Goal: Obtain resource: Download file/media

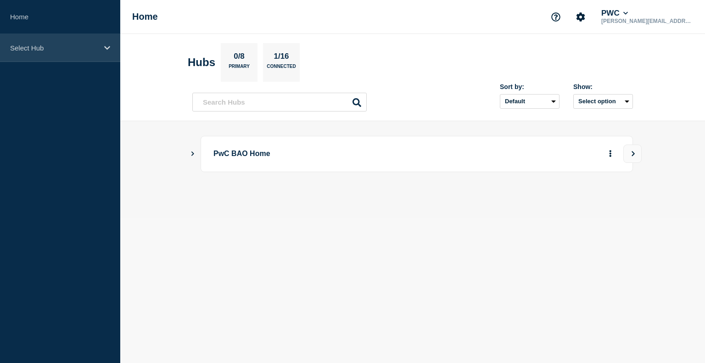
click at [99, 47] on div "Select Hub" at bounding box center [60, 48] width 120 height 28
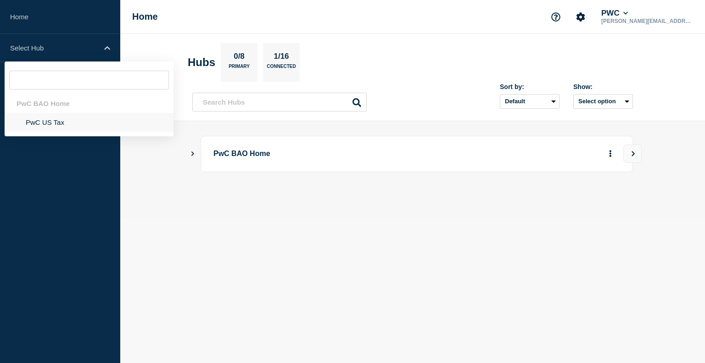
click at [49, 126] on li "PwC US Tax" at bounding box center [89, 122] width 169 height 19
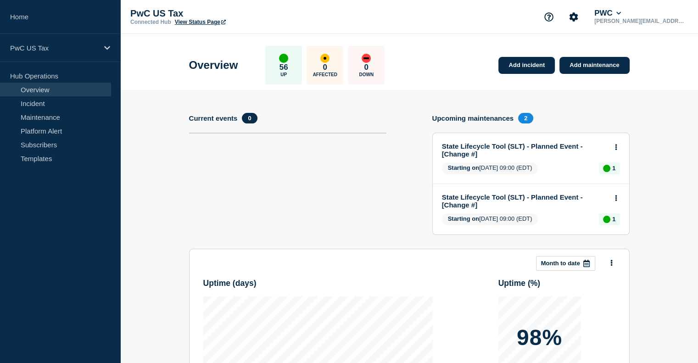
scroll to position [190, 0]
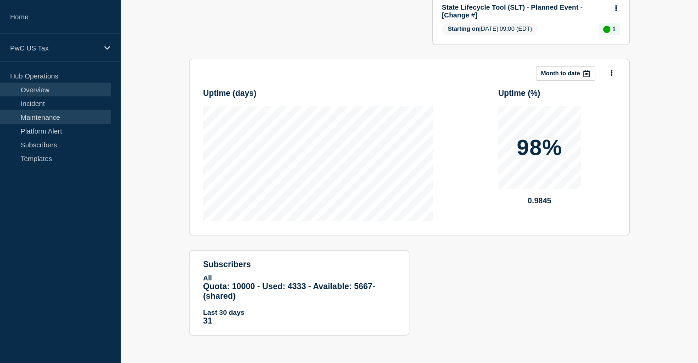
click at [32, 114] on link "Maintenance" at bounding box center [55, 117] width 111 height 14
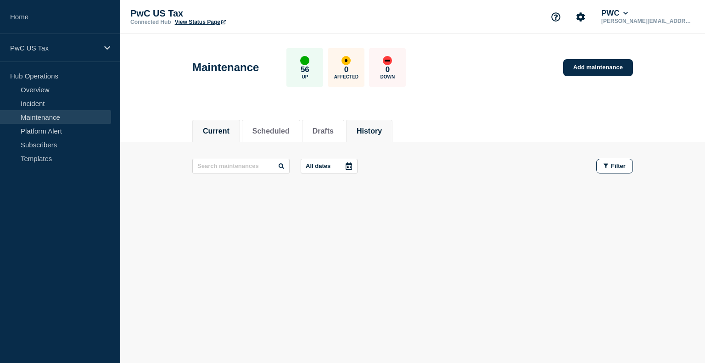
click at [382, 133] on button "History" at bounding box center [369, 131] width 25 height 8
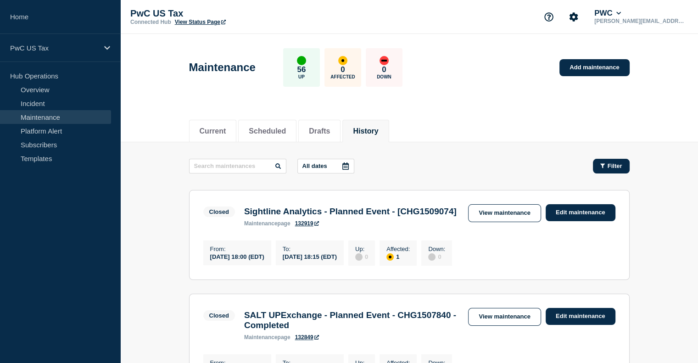
click at [617, 169] on button "Filter" at bounding box center [611, 166] width 37 height 15
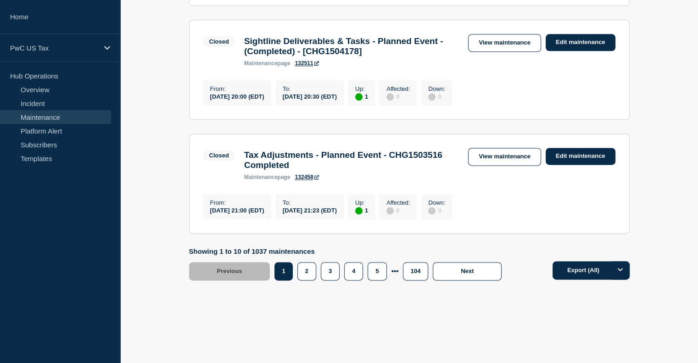
scroll to position [1254, 0]
click at [585, 275] on button "Export (All)" at bounding box center [591, 270] width 77 height 18
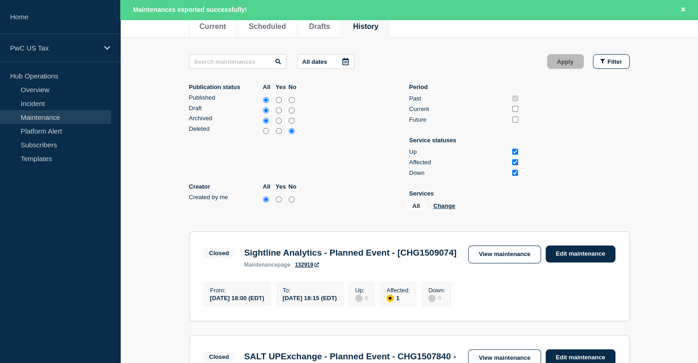
scroll to position [131, 0]
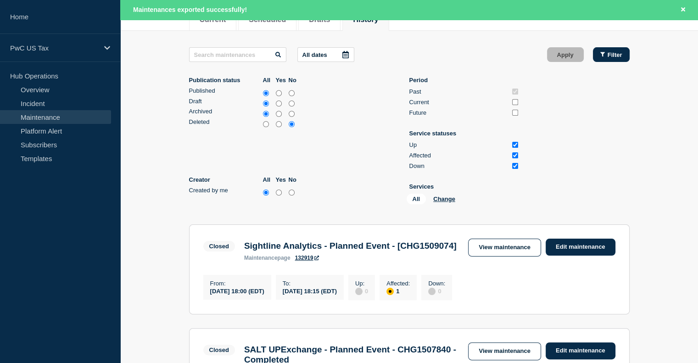
click at [610, 53] on span "Filter" at bounding box center [615, 54] width 15 height 7
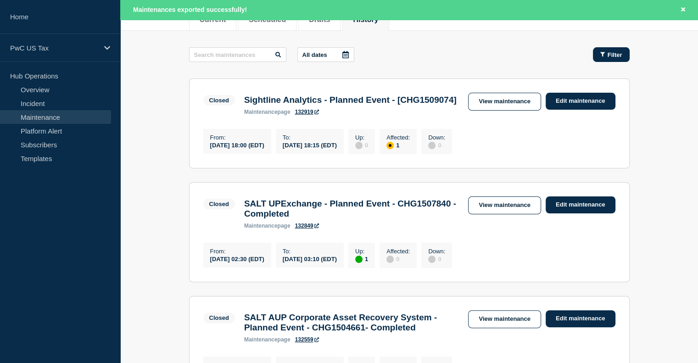
click at [610, 54] on span "Filter" at bounding box center [615, 54] width 15 height 7
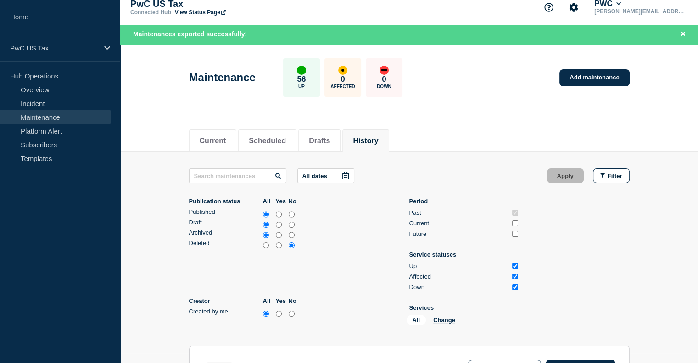
scroll to position [0, 0]
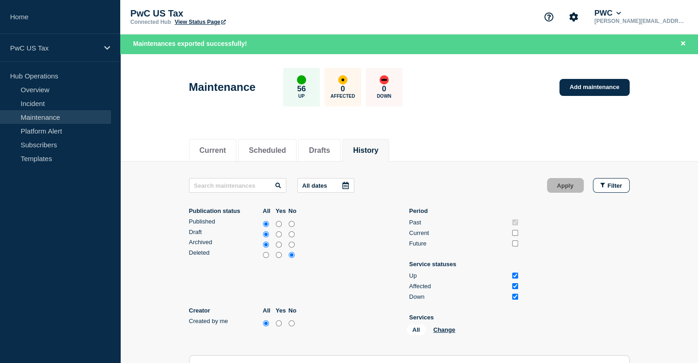
click at [346, 189] on icon at bounding box center [345, 185] width 6 height 7
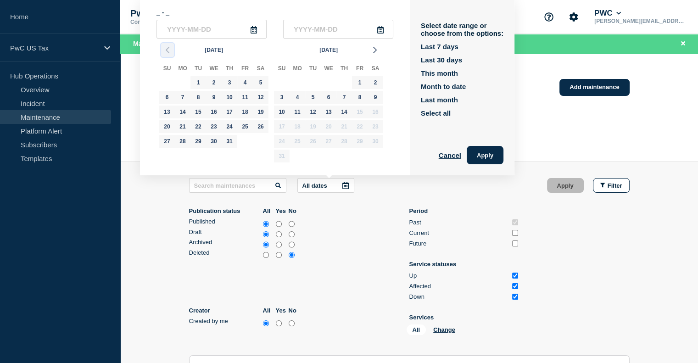
click at [167, 50] on icon "button" at bounding box center [167, 50] width 11 height 11
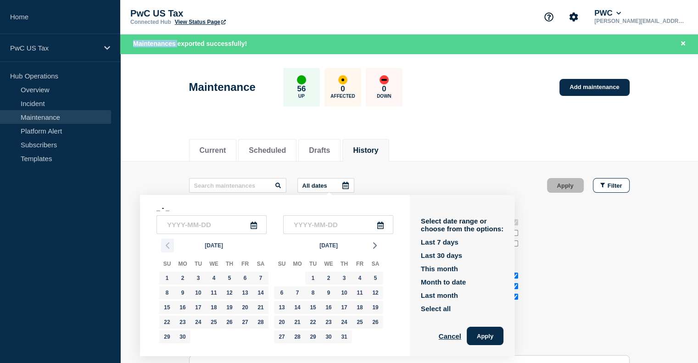
click at [167, 50] on div "Maintenances exported successfully!" at bounding box center [409, 44] width 578 height 20
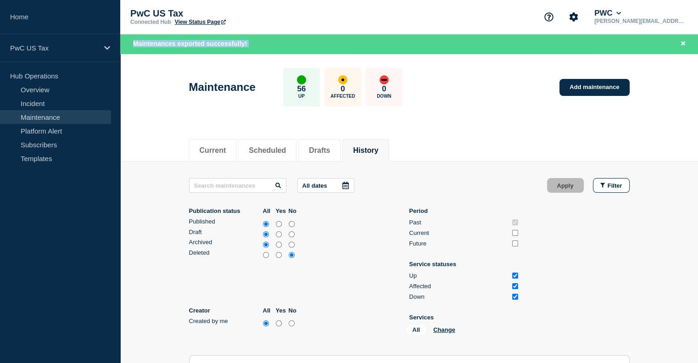
click at [167, 50] on div "Maintenances exported successfully!" at bounding box center [409, 44] width 578 height 20
click at [345, 186] on icon at bounding box center [345, 185] width 7 height 7
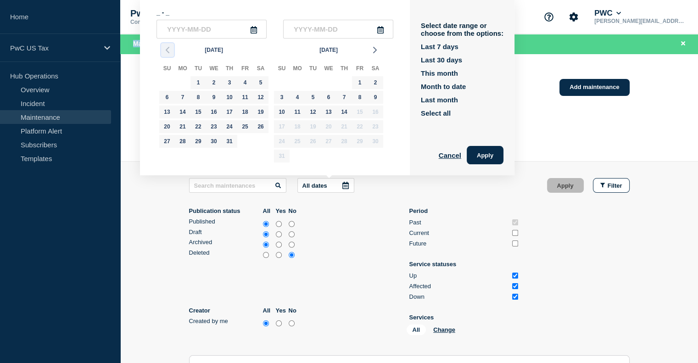
click at [169, 52] on icon "button" at bounding box center [167, 50] width 11 height 11
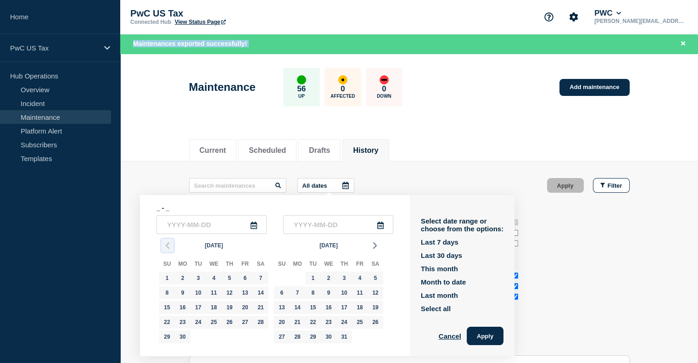
click at [166, 242] on icon "button" at bounding box center [167, 245] width 11 height 11
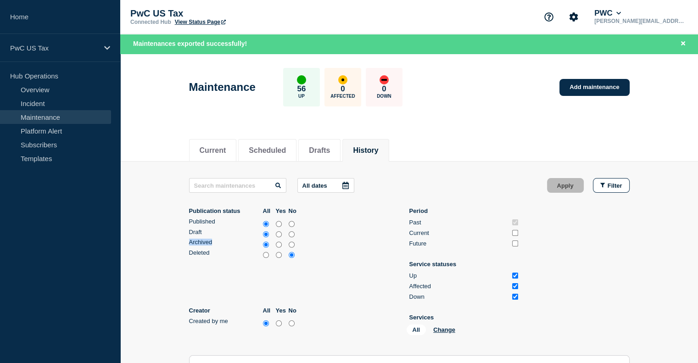
click at [341, 184] on div at bounding box center [345, 186] width 17 height 14
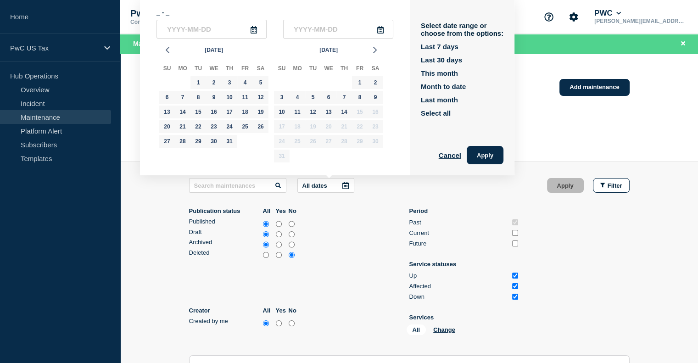
click at [256, 29] on icon at bounding box center [253, 29] width 7 height 7
click at [189, 29] on input "text" at bounding box center [211, 29] width 110 height 19
click at [345, 116] on div "14" at bounding box center [344, 112] width 13 height 13
type input "[DATE]"
click at [341, 112] on div "14" at bounding box center [344, 112] width 13 height 13
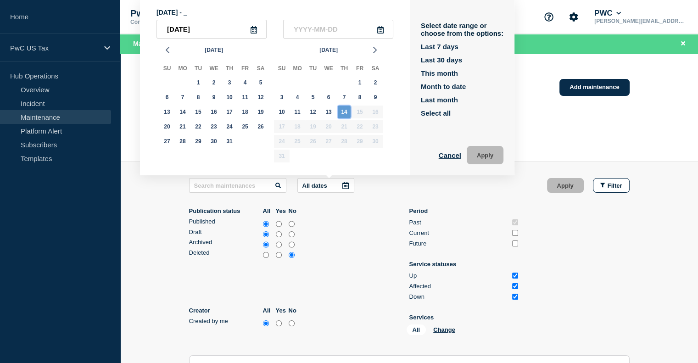
type input "[DATE]"
click at [484, 159] on button "Apply" at bounding box center [485, 155] width 37 height 18
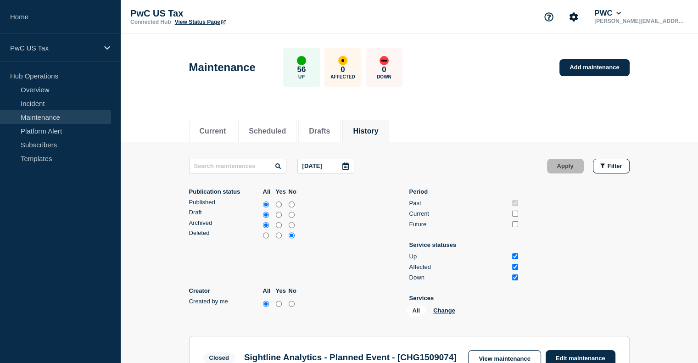
click at [346, 168] on icon at bounding box center [345, 165] width 7 height 7
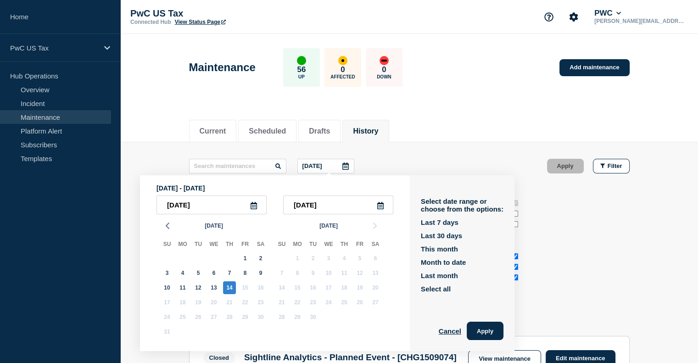
click at [256, 209] on icon at bounding box center [254, 205] width 6 height 7
click at [193, 207] on input "[DATE]" at bounding box center [211, 204] width 110 height 19
click at [191, 207] on input "[DATE]" at bounding box center [211, 204] width 110 height 19
type input "2025-0_-14"
type input "[DATE]"
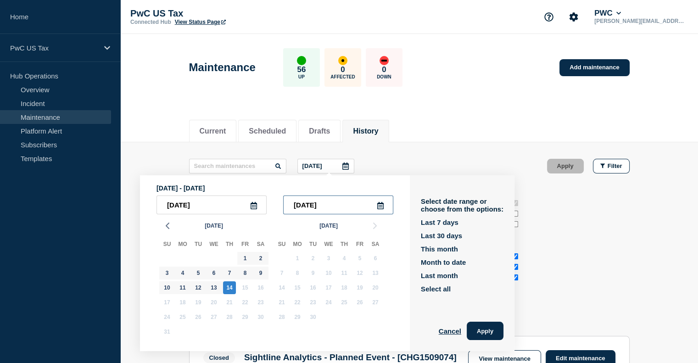
click at [338, 209] on input "[DATE]" at bounding box center [338, 204] width 110 height 19
click at [490, 330] on button "Apply" at bounding box center [485, 331] width 37 height 18
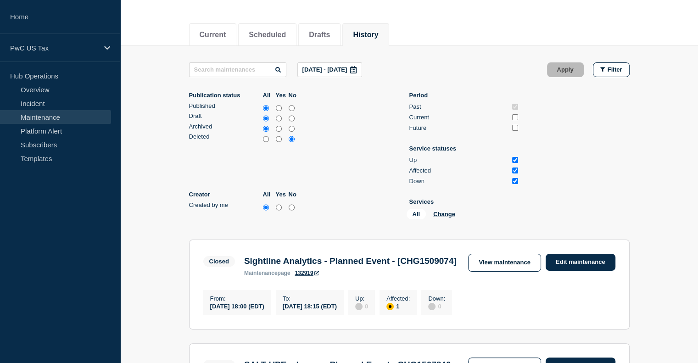
scroll to position [98, 0]
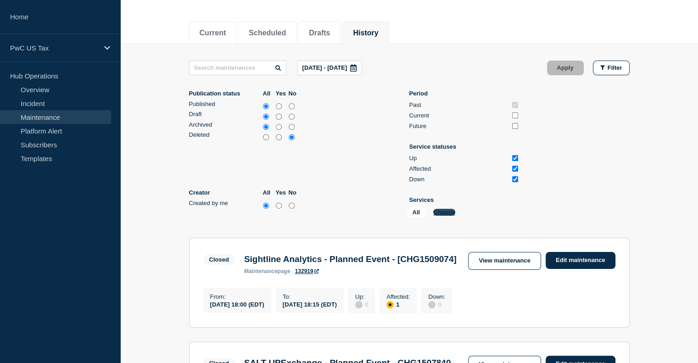
click at [443, 216] on button "Change" at bounding box center [444, 212] width 22 height 7
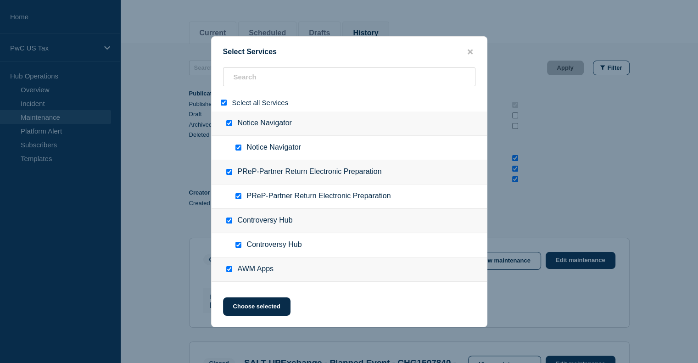
click at [222, 102] on input "select all" at bounding box center [224, 103] width 6 height 6
checkbox input "false"
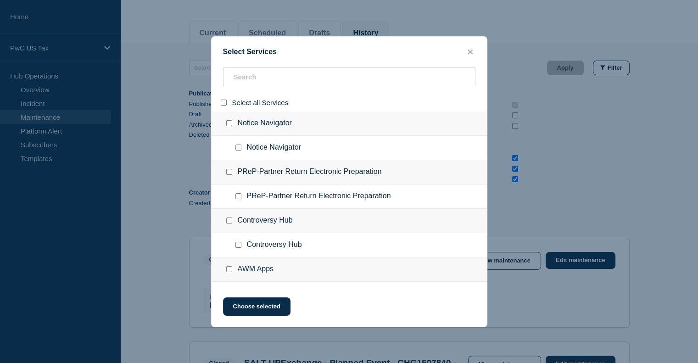
checkbox input "false"
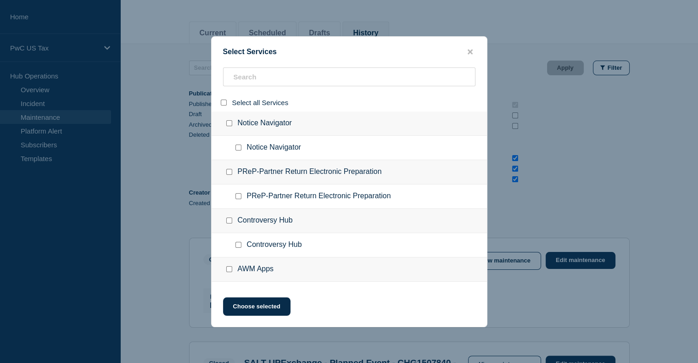
checkbox input "false"
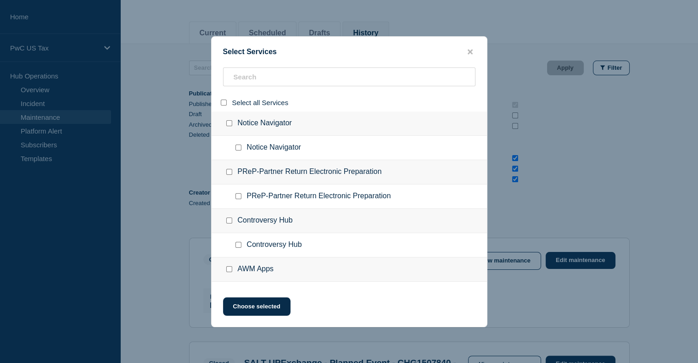
checkbox input "false"
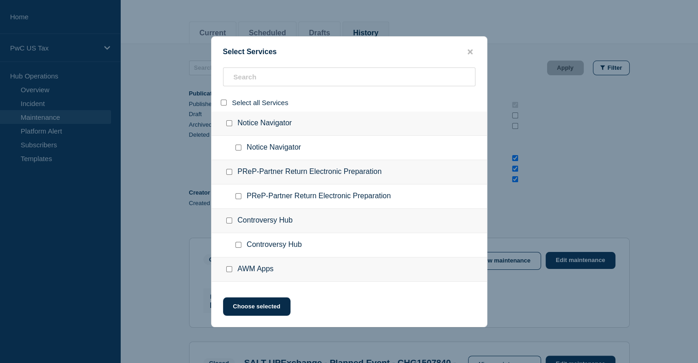
checkbox input "false"
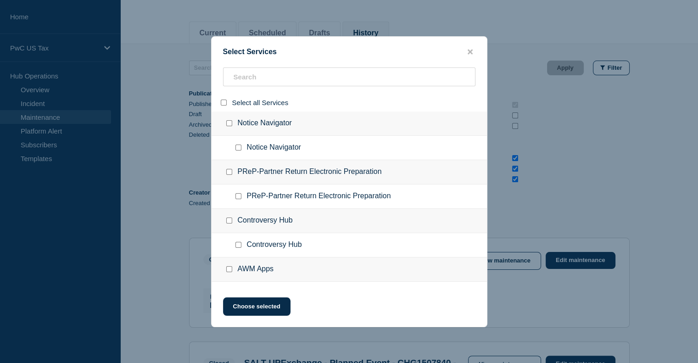
checkbox input "false"
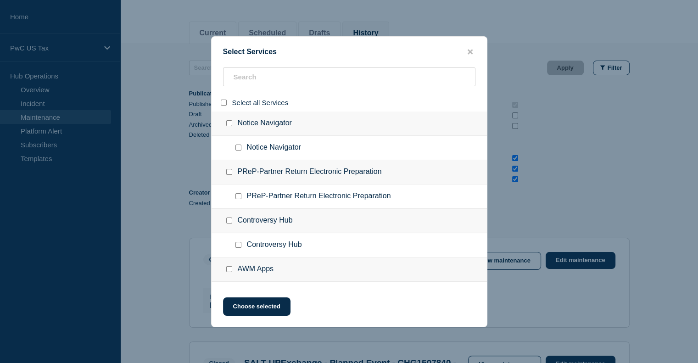
checkbox input "false"
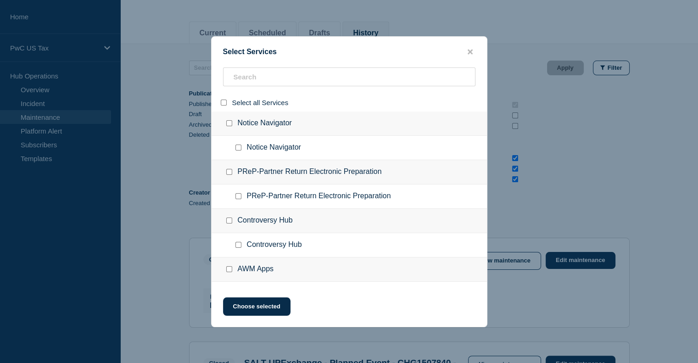
checkbox input "false"
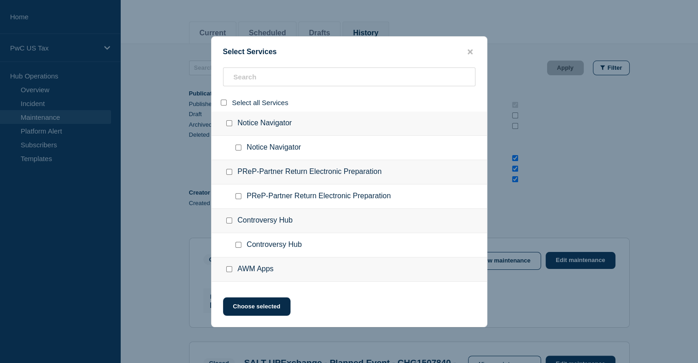
checkbox input "false"
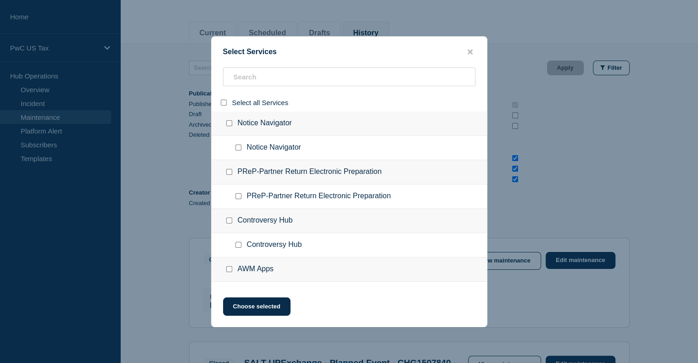
checkbox input "false"
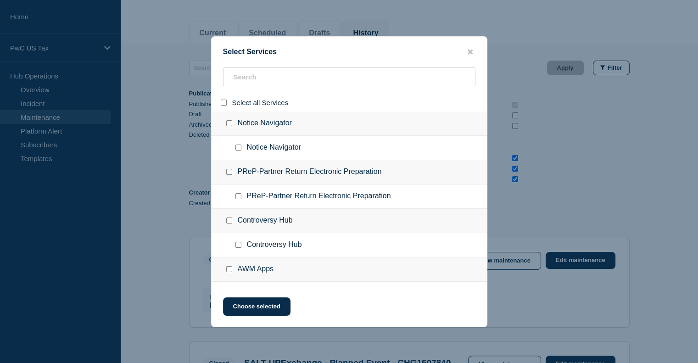
checkbox input "false"
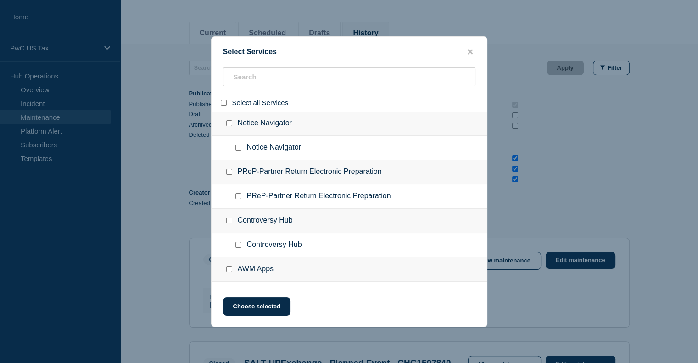
checkbox input "false"
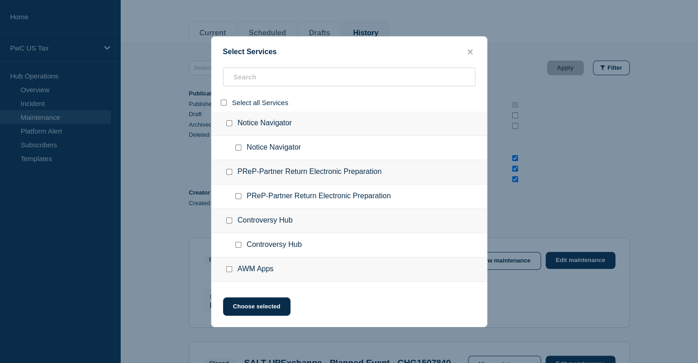
checkbox input "false"
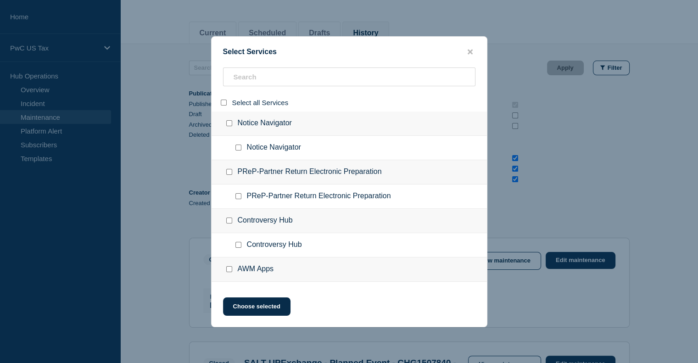
checkbox input "false"
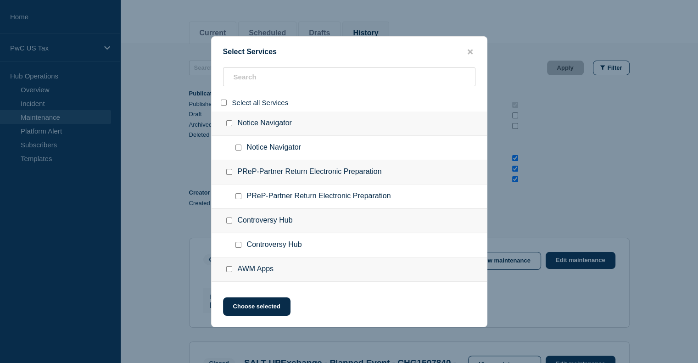
checkbox input "false"
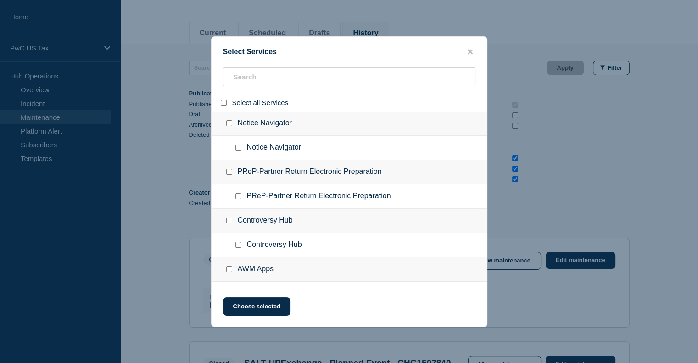
checkbox input "false"
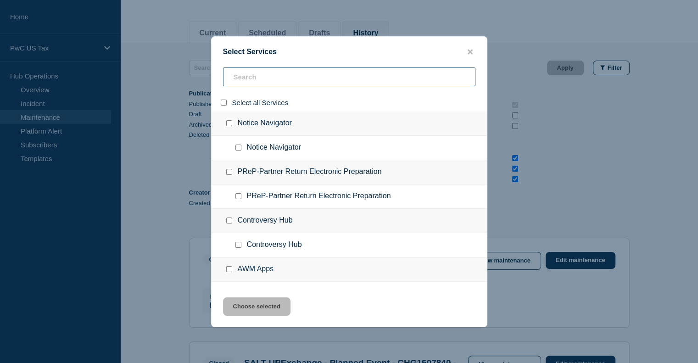
click at [285, 83] on input "search" at bounding box center [349, 76] width 252 height 19
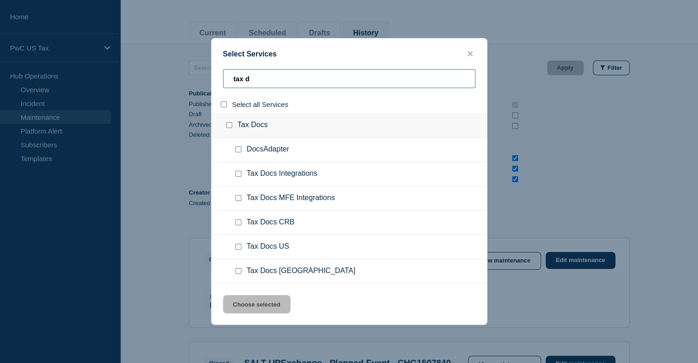
type input "tax d"
click at [228, 124] on input "group: Tax Docs" at bounding box center [229, 125] width 6 height 6
checkbox input "true"
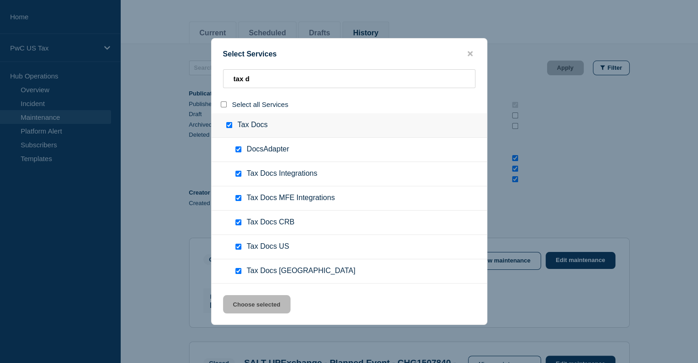
checkbox input "true"
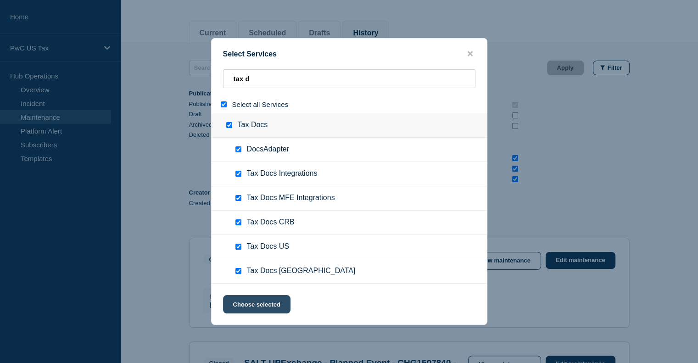
click at [264, 309] on button "Choose selected" at bounding box center [256, 304] width 67 height 18
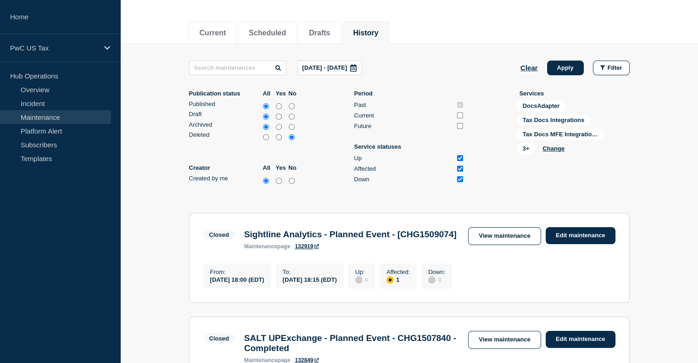
scroll to position [1229, 0]
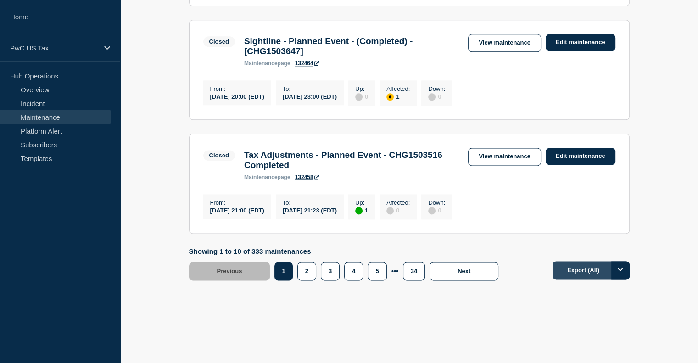
click at [578, 273] on button "Export (All)" at bounding box center [591, 270] width 77 height 18
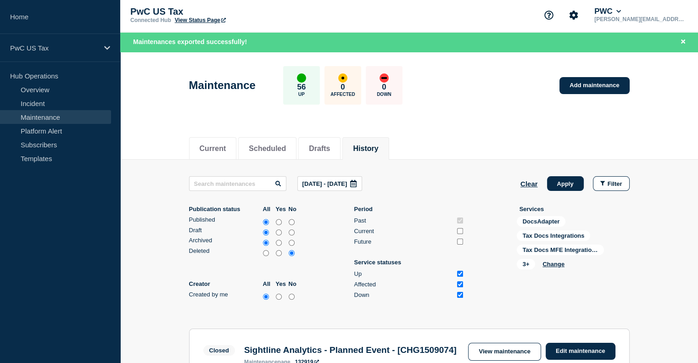
scroll to position [0, 0]
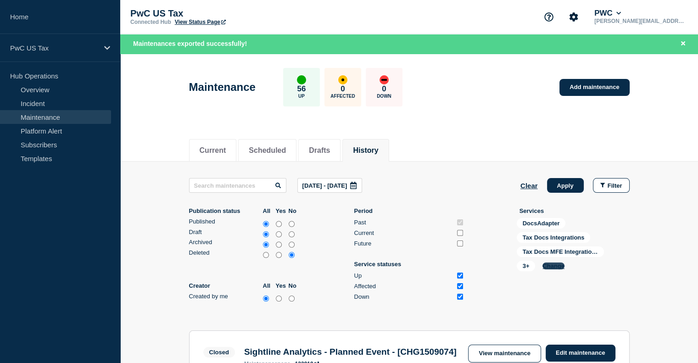
click at [551, 268] on button "Change" at bounding box center [553, 266] width 22 height 7
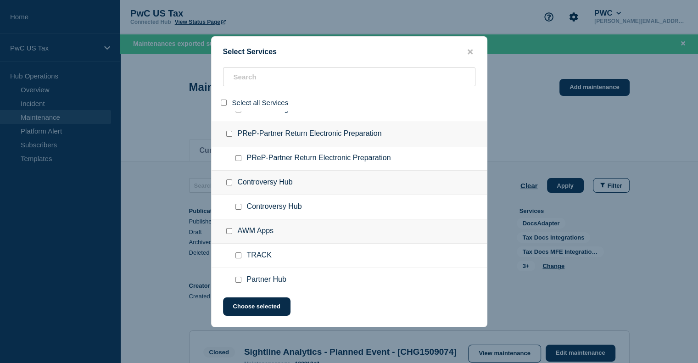
scroll to position [17, 0]
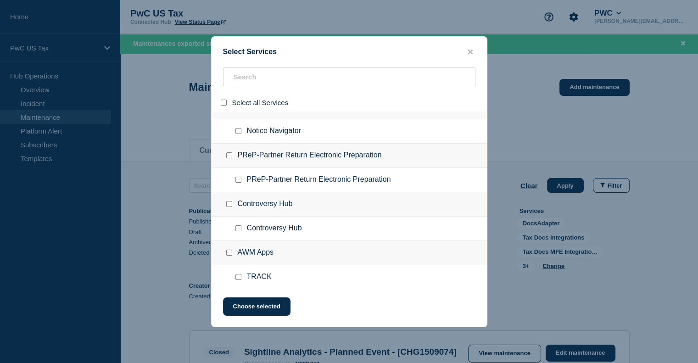
click at [626, 114] on div at bounding box center [349, 181] width 698 height 363
